Goal: Task Accomplishment & Management: Manage account settings

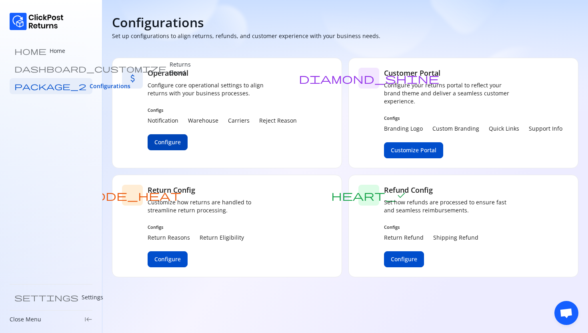
click at [167, 139] on span "Configure" at bounding box center [167, 142] width 26 height 8
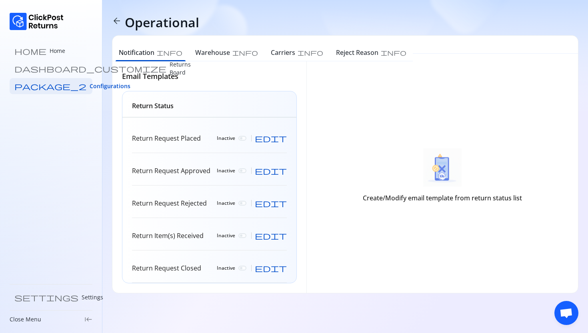
click at [287, 141] on div "Return Request Placed Inactive edit Return Request Approved Inactive edit Retur…" at bounding box center [209, 203] width 174 height 159
drag, startPoint x: 288, startPoint y: 137, endPoint x: 295, endPoint y: 140, distance: 7.7
click at [288, 137] on div "Return Request Placed Inactive edit Return Request Approved Inactive edit Retur…" at bounding box center [209, 203] width 174 height 159
click at [283, 138] on span "edit" at bounding box center [271, 138] width 32 height 8
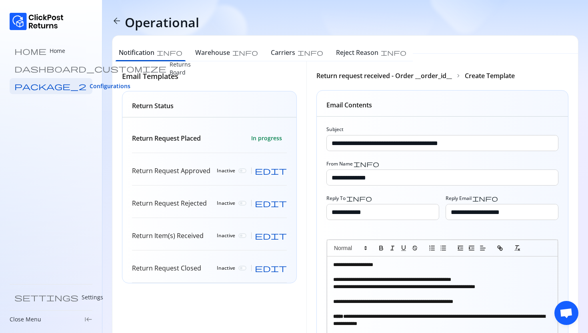
scroll to position [106, 0]
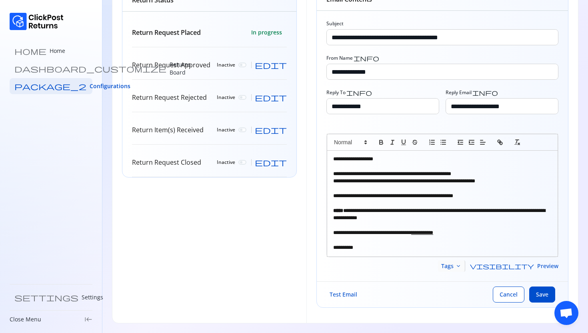
click at [454, 266] on span "Tags" at bounding box center [447, 266] width 12 height 8
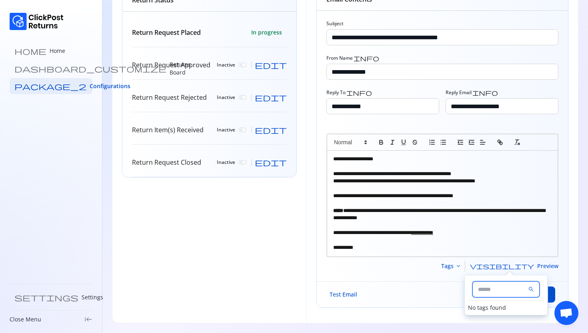
click at [505, 292] on input "text" at bounding box center [506, 288] width 66 height 15
click at [278, 277] on div "Email Templates Return Status Return Request Placed In progress Return Request …" at bounding box center [209, 139] width 194 height 367
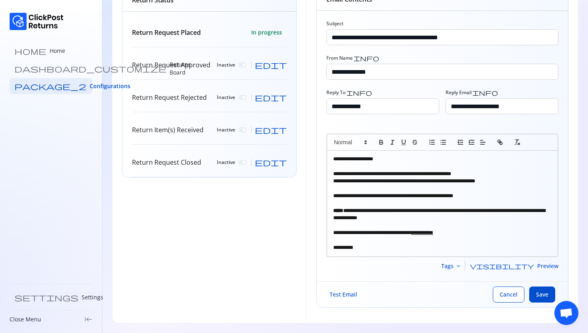
click at [281, 69] on span "edit" at bounding box center [271, 65] width 32 height 8
type input "**********"
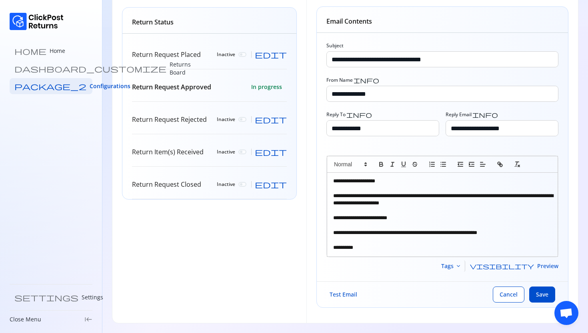
scroll to position [83, 0]
click at [454, 264] on span "Tags" at bounding box center [447, 266] width 12 height 8
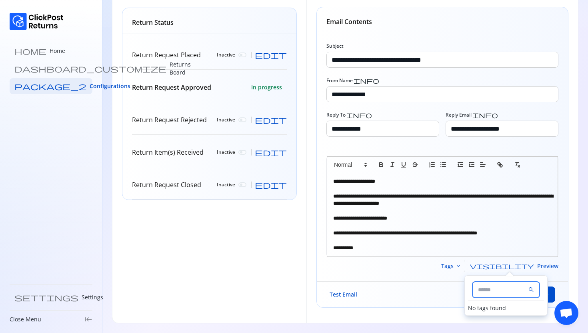
click at [507, 286] on input "text" at bounding box center [506, 289] width 66 height 15
type input "*"
type input "**"
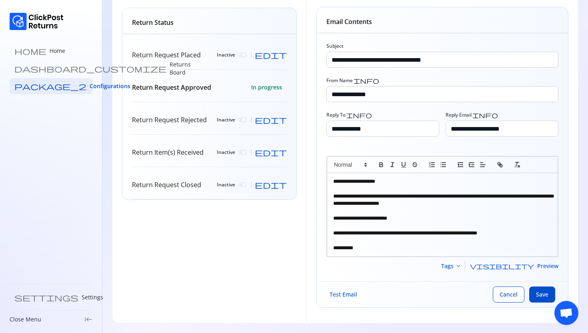
click at [255, 265] on div "Email Templates Return Status Return Request Placed Inactive edit Return Reques…" at bounding box center [209, 150] width 194 height 345
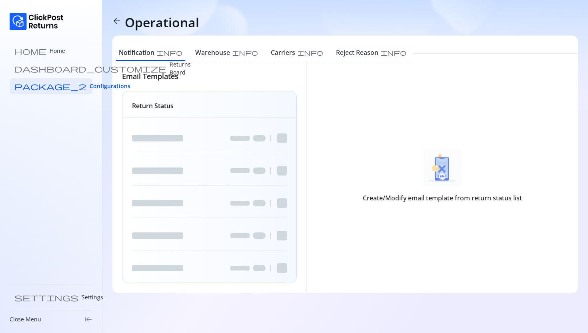
scroll to position [0, 0]
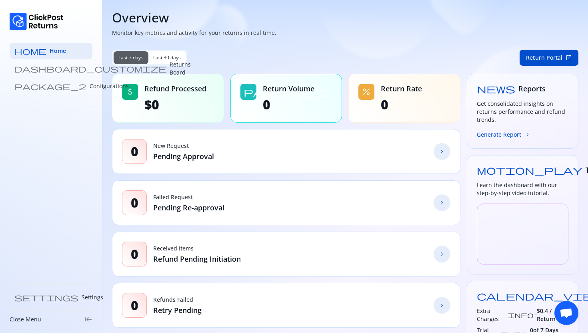
click at [57, 169] on div "home Home dashboard_customize Returns Board package_2 Configurations settings S…" at bounding box center [51, 166] width 102 height 333
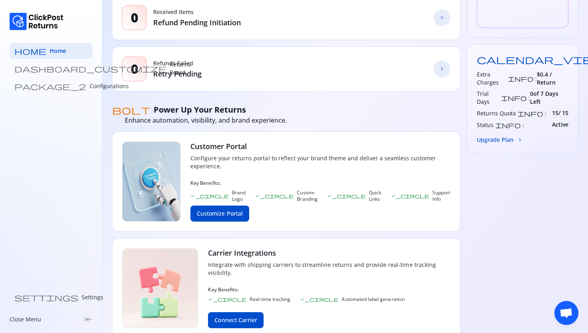
scroll to position [357, 0]
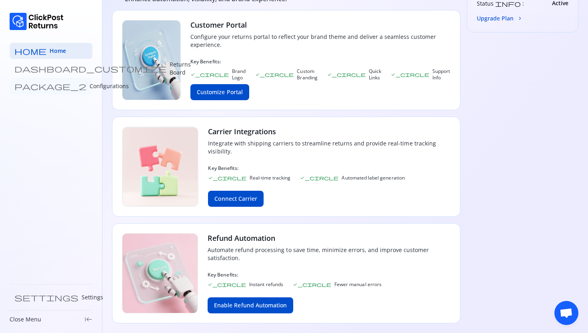
click at [90, 87] on p "Configurations" at bounding box center [109, 86] width 39 height 8
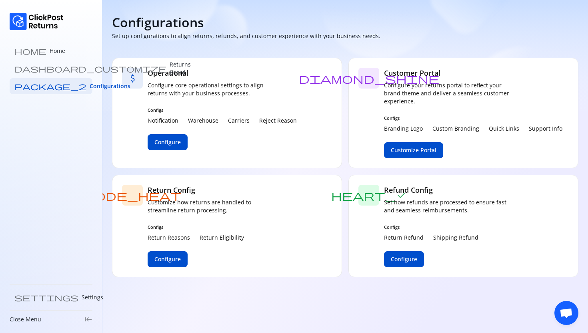
click at [236, 119] on p "Carriers" at bounding box center [239, 120] width 22 height 8
click at [257, 113] on span "Configs" at bounding box center [222, 110] width 149 height 6
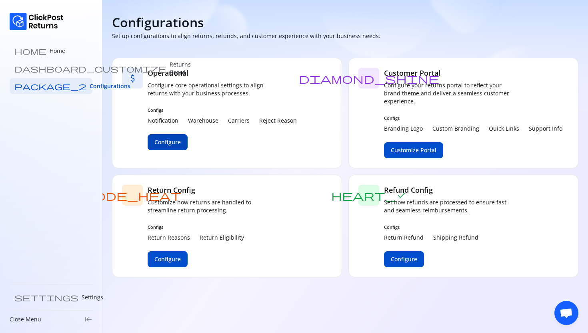
click at [160, 143] on span "Configure" at bounding box center [167, 142] width 26 height 8
